Goal: Check status: Check status

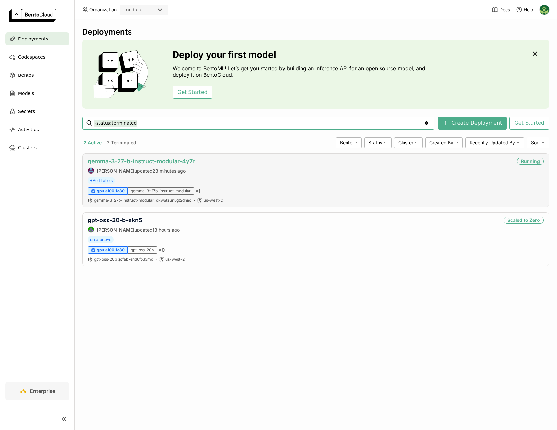
click at [154, 162] on link "gemma-3-27-b-instruct-modular-4y7r" at bounding box center [141, 161] width 107 height 7
click at [157, 160] on link "gemma-3-27-b-instruct-modular-4y7r" at bounding box center [141, 161] width 107 height 7
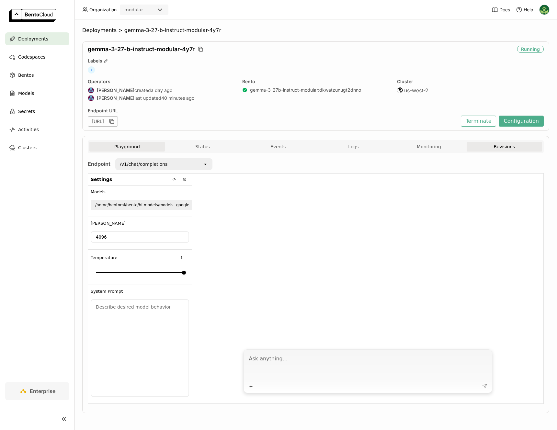
click at [505, 144] on button "Revisions" at bounding box center [505, 147] width 76 height 10
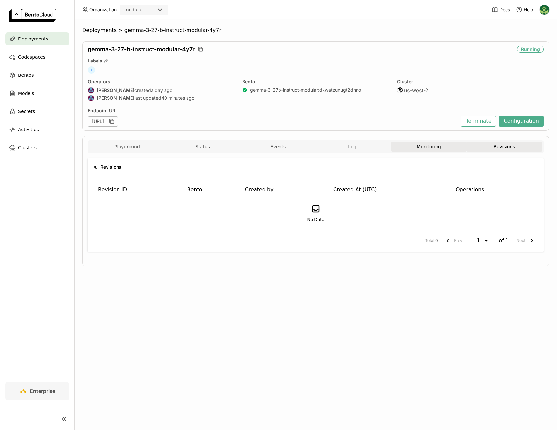
click at [427, 148] on button "Monitoring" at bounding box center [429, 147] width 76 height 10
